Goal: Navigation & Orientation: Go to known website

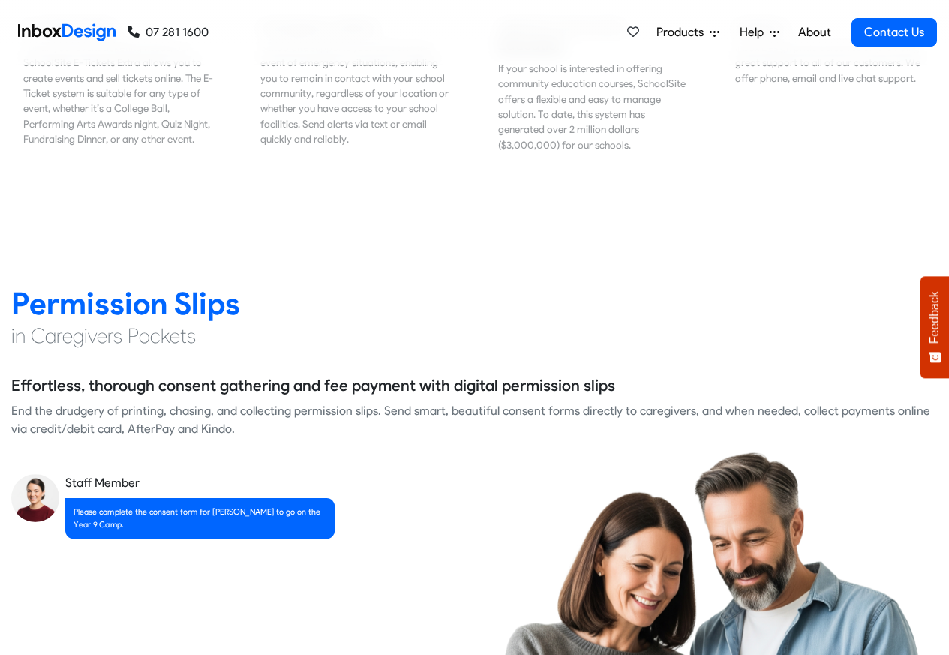
scroll to position [1893, 0]
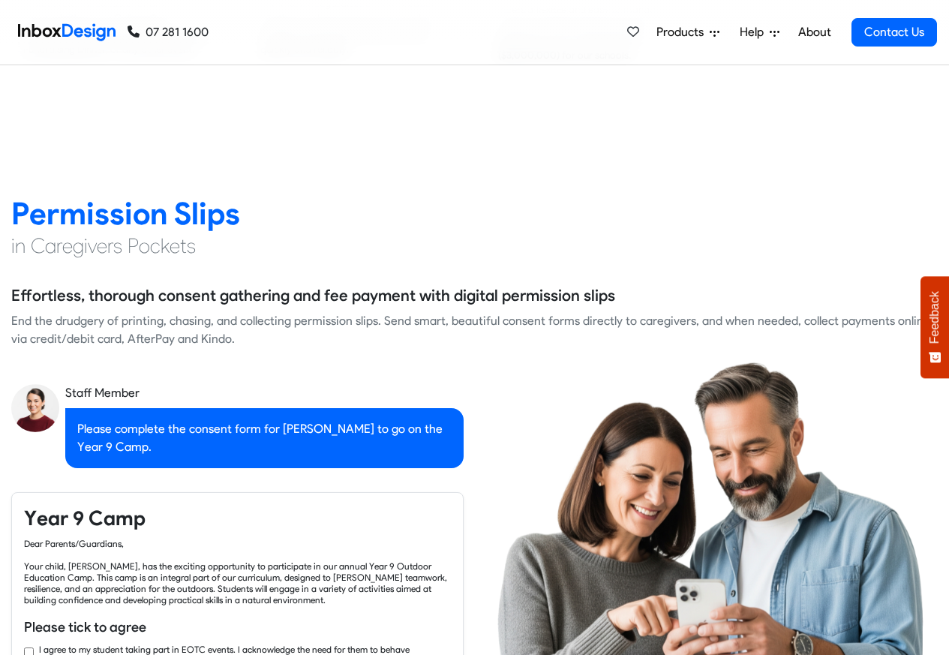
checkbox input "true"
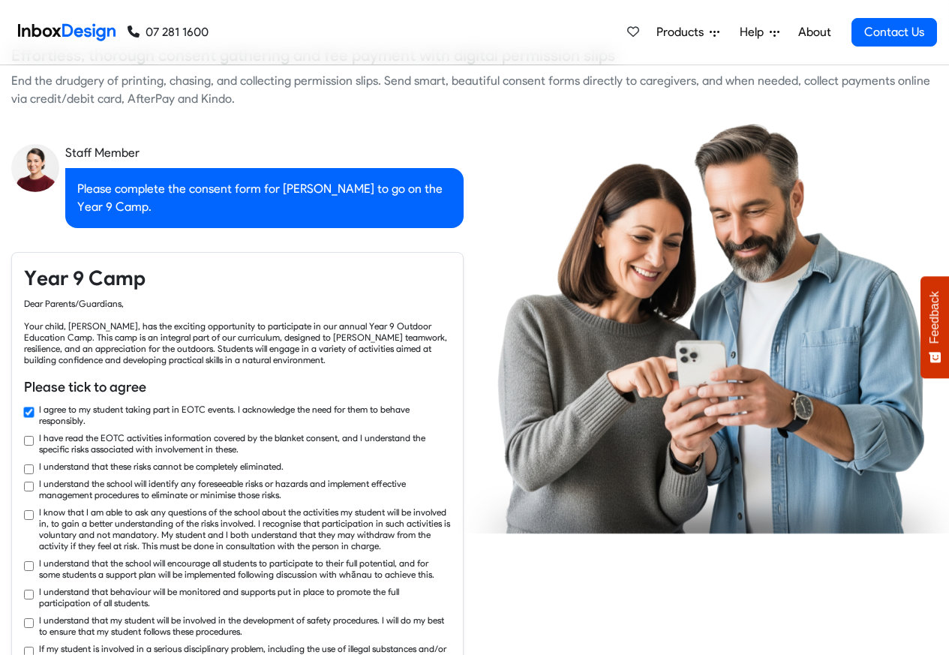
checkbox input "true"
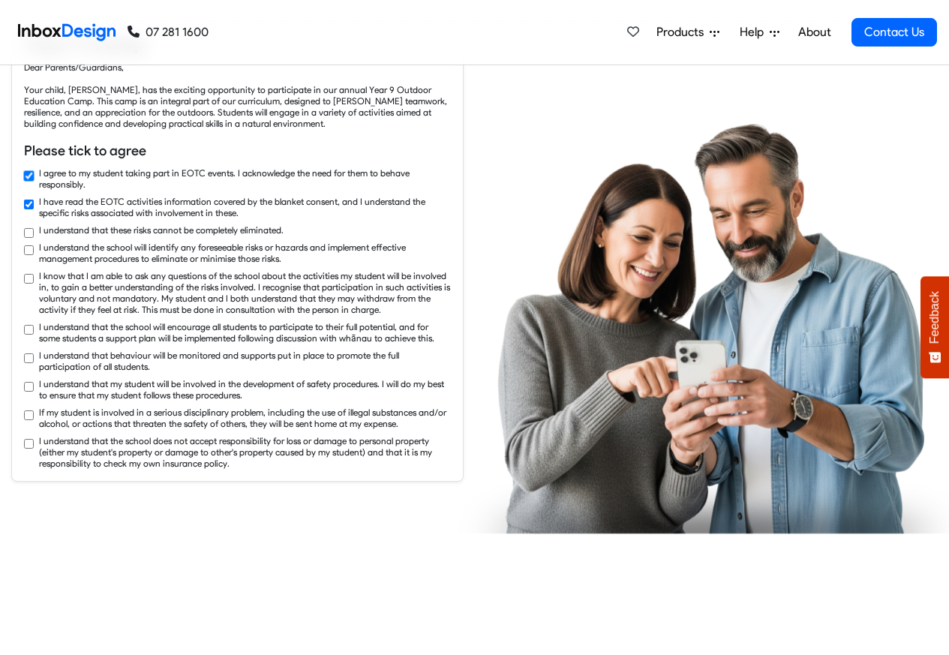
checkbox input "true"
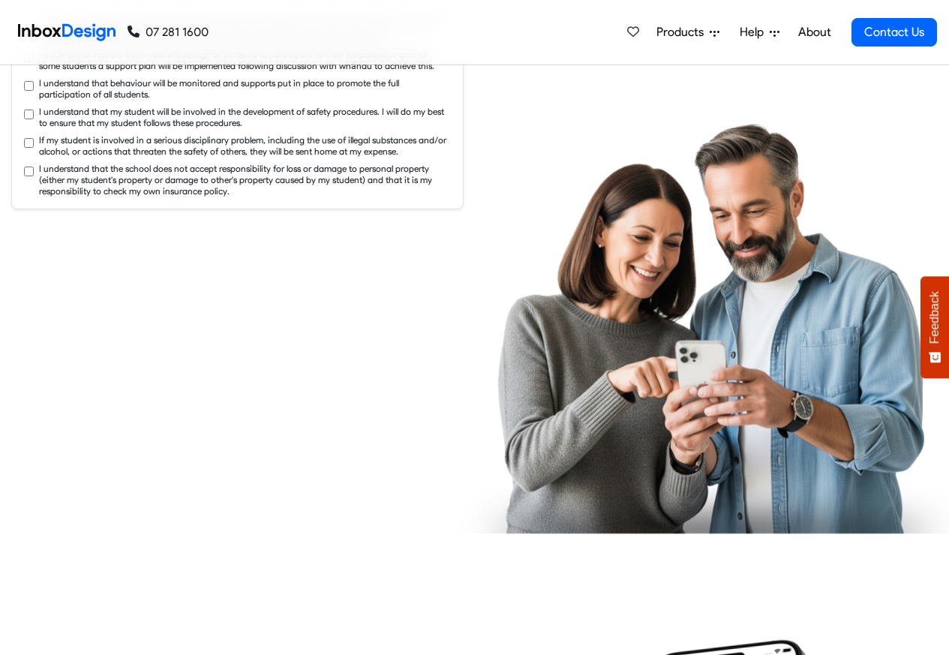
checkbox input "true"
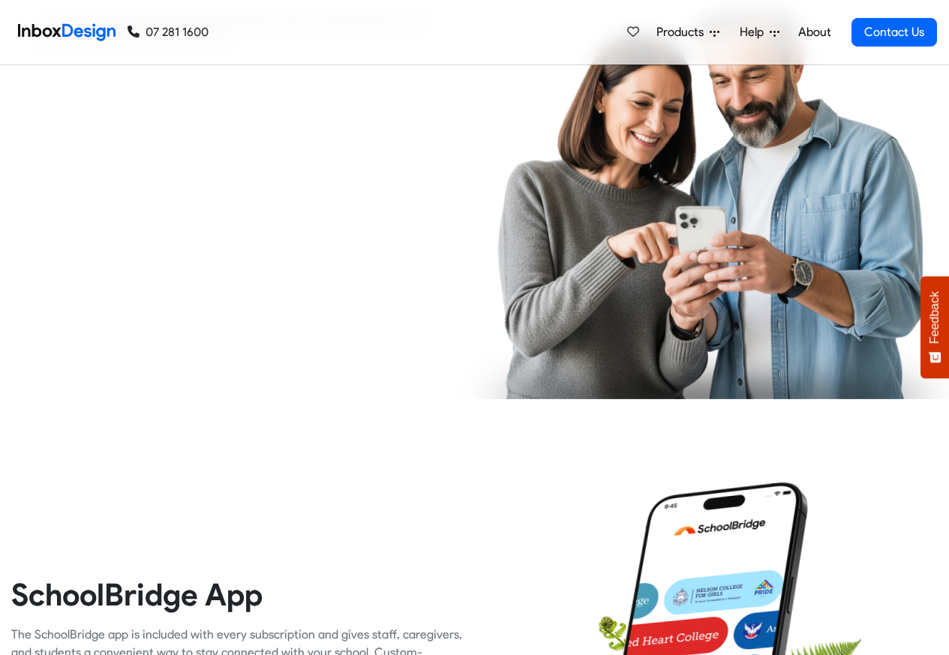
checkbox input "true"
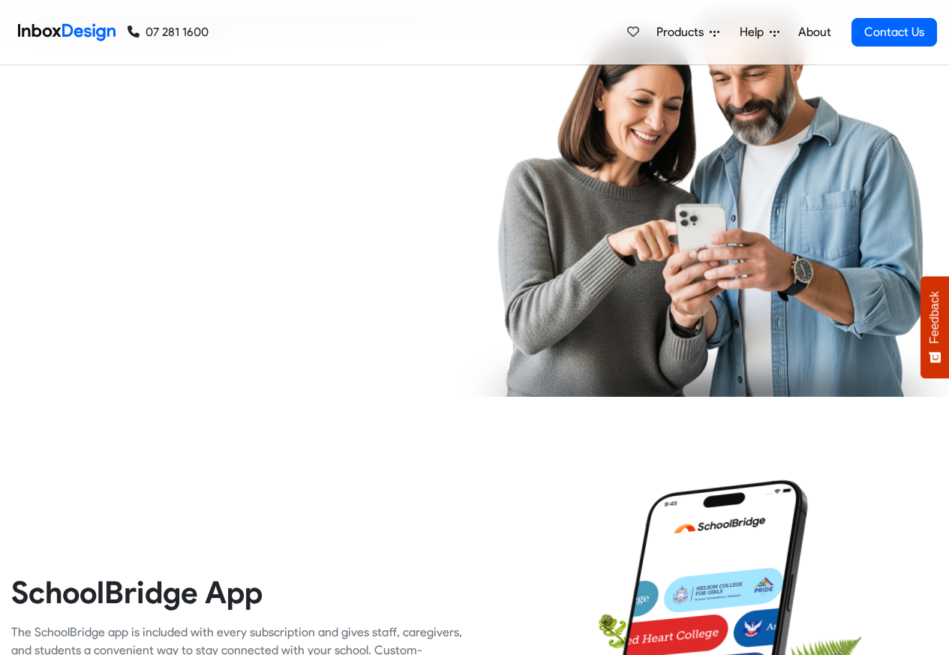
checkbox input "true"
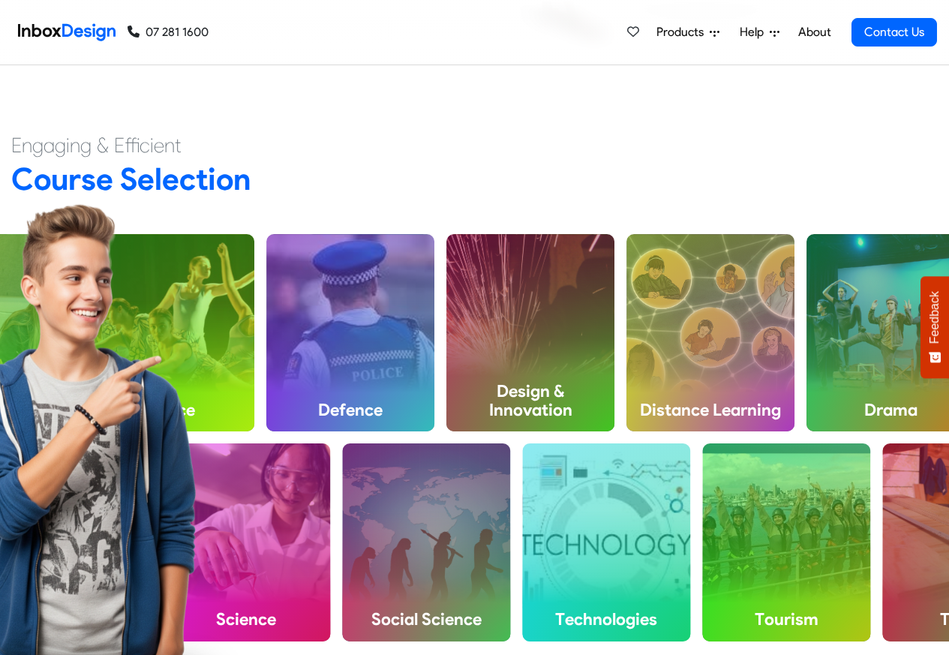
scroll to position [3783, 0]
